Goal: Task Accomplishment & Management: Manage account settings

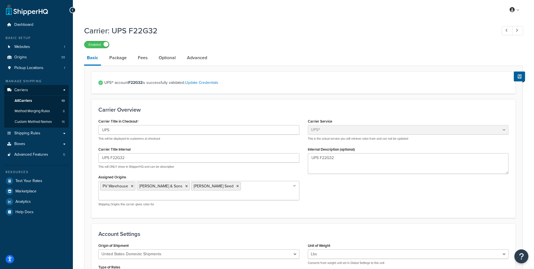
select select "ups"
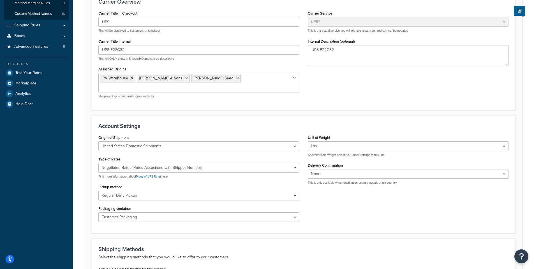
scroll to position [51, 0]
